Goal: Task Accomplishment & Management: Complete application form

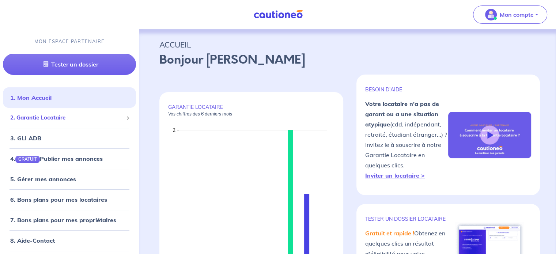
click at [44, 121] on span "2. Garantie Locataire" at bounding box center [66, 118] width 113 height 8
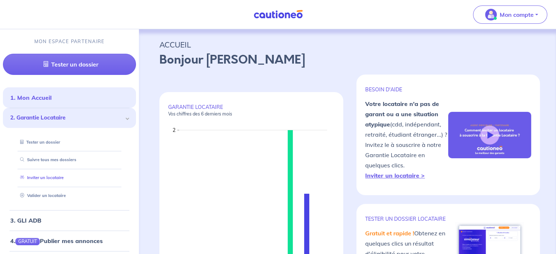
click at [58, 175] on link "Inviter un locataire" at bounding box center [40, 177] width 46 height 5
select select "FR"
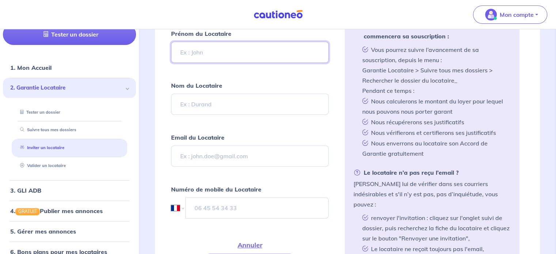
scroll to position [178, 0]
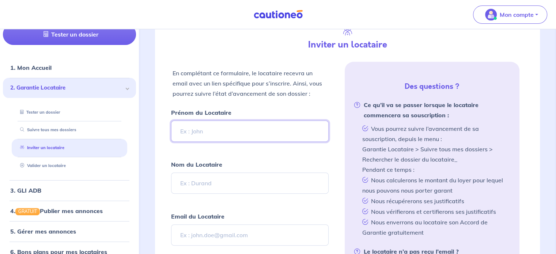
paste input "Oumama"
type input "Oumama"
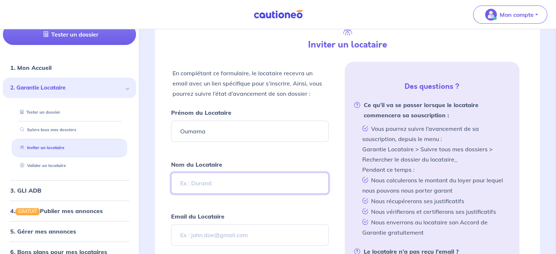
click at [224, 181] on input "Nom du Locataire" at bounding box center [249, 182] width 157 height 21
paste input "Benameur"
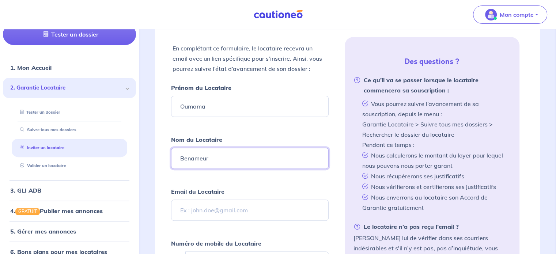
scroll to position [214, 0]
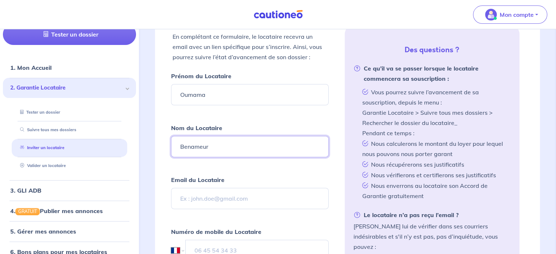
type input "Benameur"
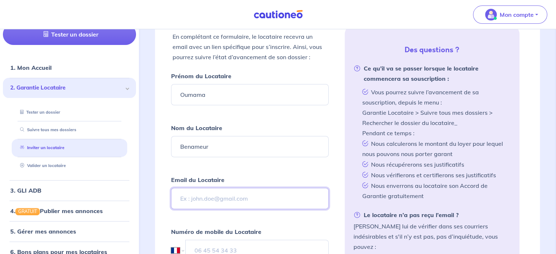
click at [244, 196] on input "Email du Locataire" at bounding box center [249, 198] width 157 height 21
paste input "mailto:[EMAIL_ADDRESS][DOMAIN_NAME]"
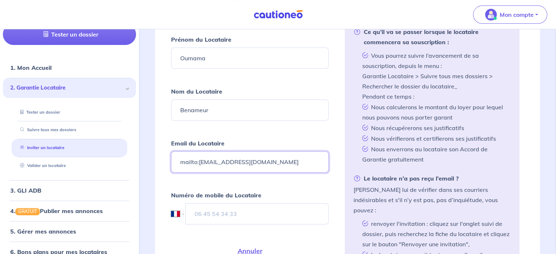
type input "mailto:[EMAIL_ADDRESS][DOMAIN_NAME]"
click at [246, 205] on input "tel" at bounding box center [256, 213] width 143 height 21
paste input "06 01 99 53 34"
type input "06 01 99 53 34"
click at [308, 232] on form "Prénom du Locataire Oumama Nom du Locataire Benameur Email du Locataire mailto:…" at bounding box center [249, 164] width 157 height 260
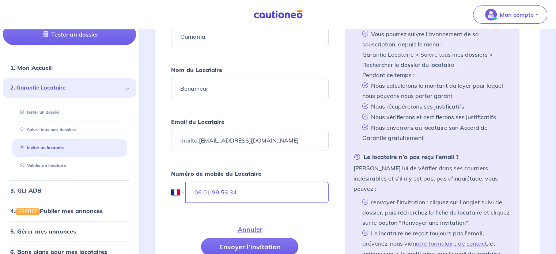
scroll to position [324, 0]
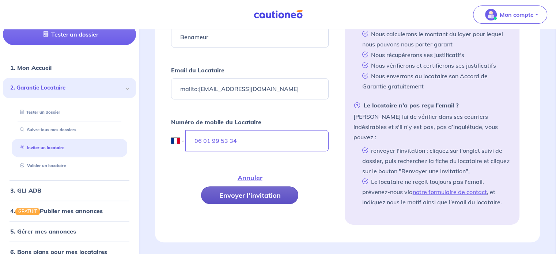
click at [279, 190] on button "Envoyer l’invitation" at bounding box center [249, 195] width 97 height 18
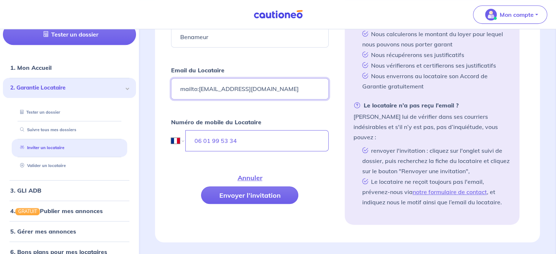
drag, startPoint x: 199, startPoint y: 85, endPoint x: 174, endPoint y: 79, distance: 25.5
click at [175, 81] on input "mailto:[EMAIL_ADDRESS][DOMAIN_NAME]" at bounding box center [249, 88] width 157 height 21
type input "[EMAIL_ADDRESS][DOMAIN_NAME]"
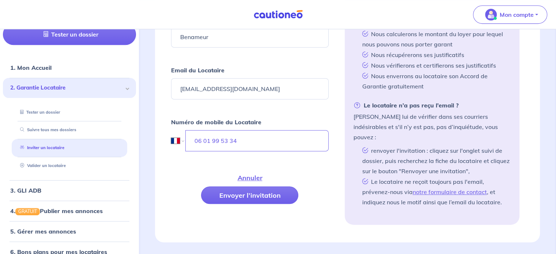
click at [202, 103] on form "Prénom du Locataire Oumama Nom du Locataire Benameur Email du Locataire [EMAIL_…" at bounding box center [249, 91] width 157 height 260
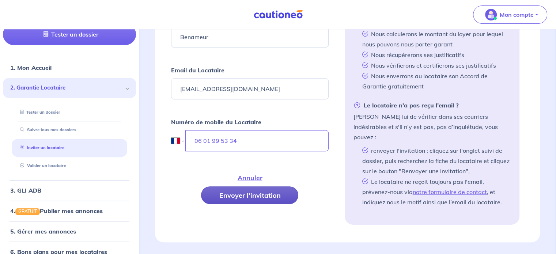
click at [251, 193] on button "Envoyer l’invitation" at bounding box center [249, 195] width 97 height 18
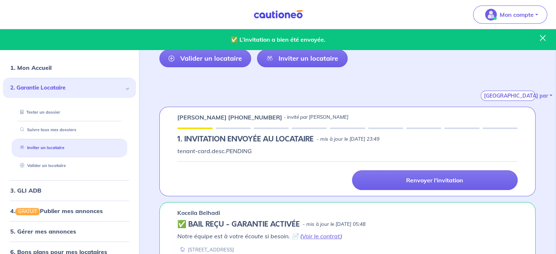
scroll to position [0, 0]
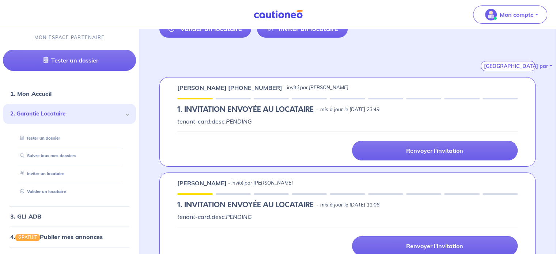
scroll to position [108, 0]
